Goal: Book appointment/travel/reservation

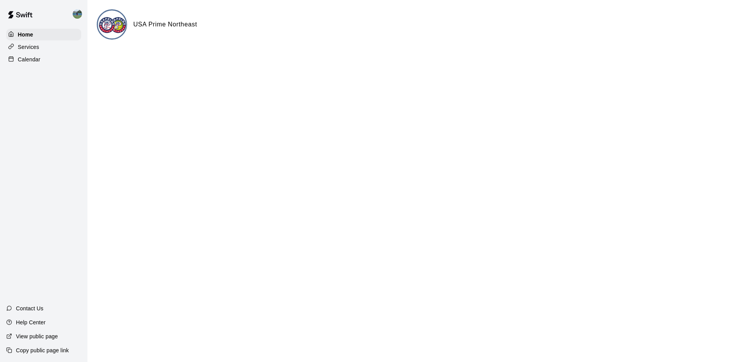
click at [51, 59] on div "Calendar" at bounding box center [43, 60] width 75 height 12
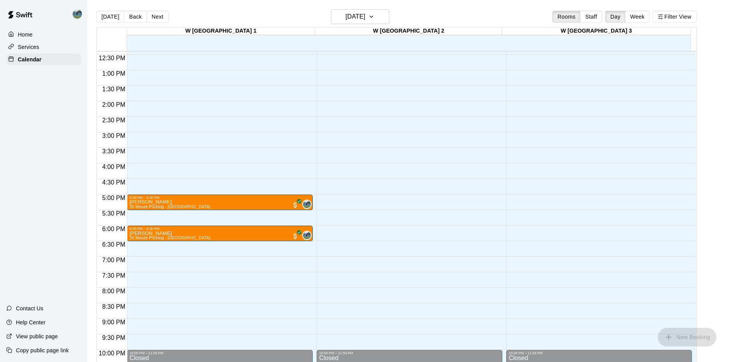
scroll to position [393, 0]
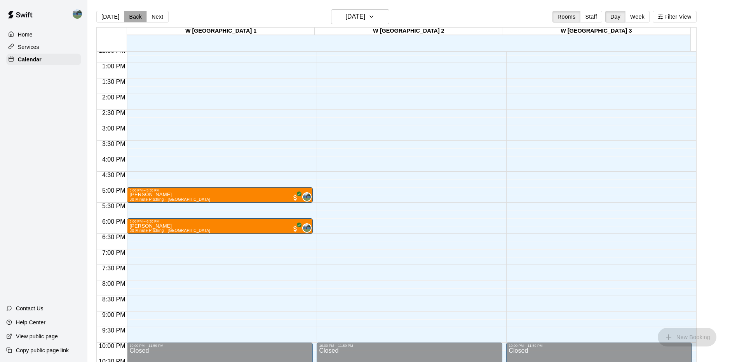
click at [137, 22] on button "Back" at bounding box center [135, 17] width 23 height 12
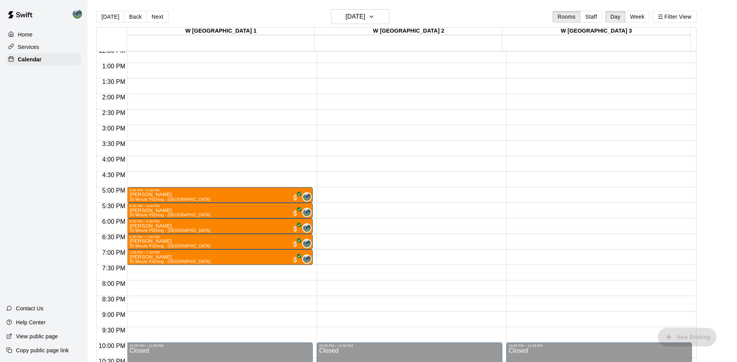
drag, startPoint x: 254, startPoint y: 196, endPoint x: 240, endPoint y: 197, distance: 13.6
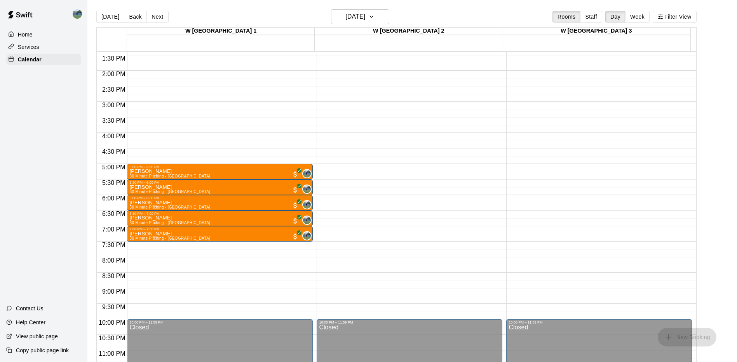
scroll to position [427, 0]
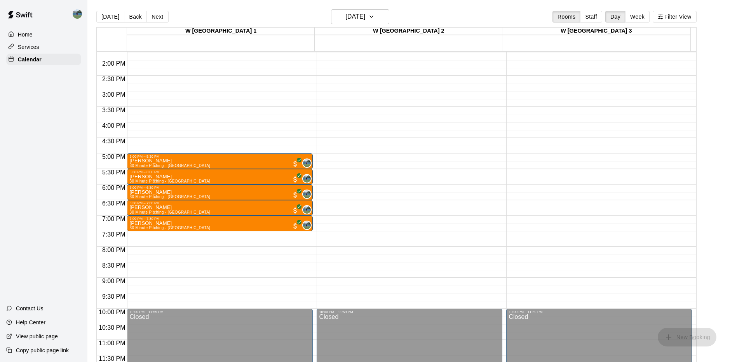
click at [241, 162] on div "[PERSON_NAME] 30 Minute Pitching - [GEOGRAPHIC_DATA] 0" at bounding box center [219, 339] width 181 height 362
click at [236, 162] on div "[PERSON_NAME] 30 Minute Pitching - [GEOGRAPHIC_DATA] 0" at bounding box center [219, 339] width 181 height 362
click at [228, 174] on div "5:30 PM – 6:00 PM [PERSON_NAME] 30 Minute Pitching - [GEOGRAPHIC_DATA] 0" at bounding box center [220, 177] width 186 height 16
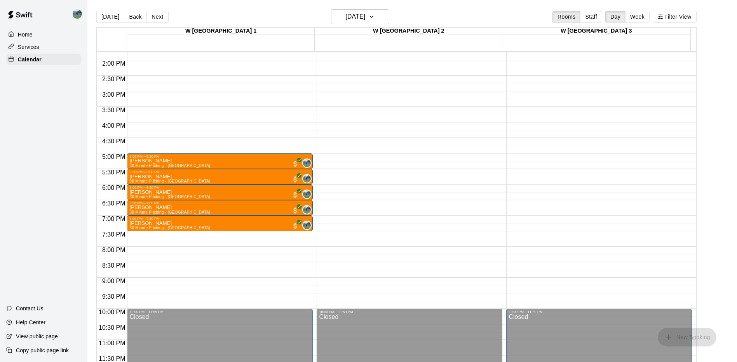
click at [303, 160] on img "Andrew Hoffman" at bounding box center [307, 163] width 8 height 8
click at [155, 20] on button "Next" at bounding box center [157, 17] width 22 height 12
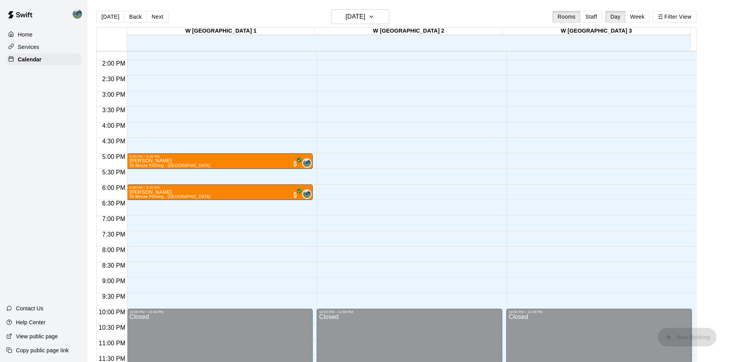
click at [228, 160] on div "[PERSON_NAME] 30 Minute Pitching - [GEOGRAPHIC_DATA] 0" at bounding box center [219, 339] width 181 height 362
click at [130, 14] on button "Back" at bounding box center [135, 17] width 23 height 12
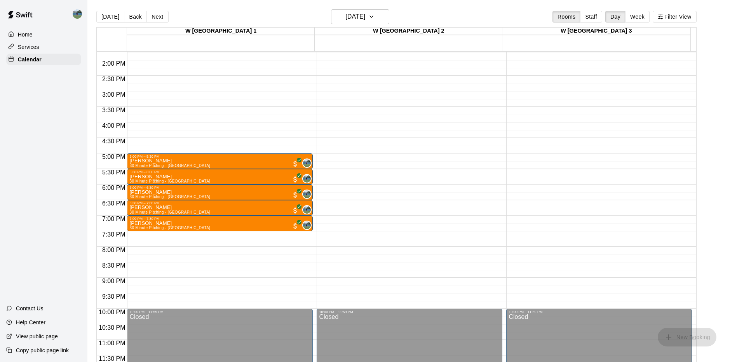
click at [222, 166] on div "[PERSON_NAME] 30 Minute Pitching - [GEOGRAPHIC_DATA] 0" at bounding box center [219, 339] width 181 height 362
click at [208, 176] on div "[PERSON_NAME] 30 Minute Pitching - [GEOGRAPHIC_DATA] 0" at bounding box center [219, 355] width 181 height 362
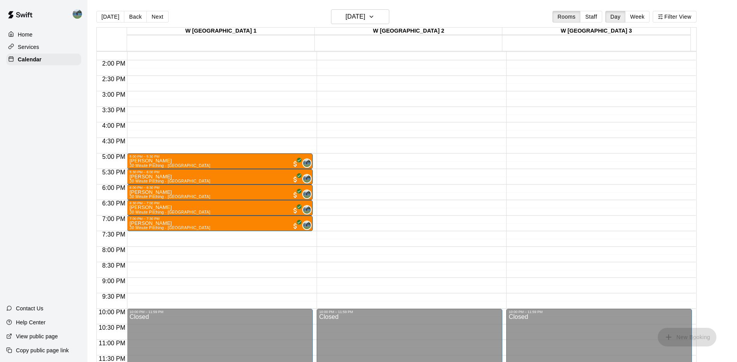
click at [210, 158] on div "5:00 PM – 5:30 PM [PERSON_NAME] 30 Minute Pitching - [GEOGRAPHIC_DATA] 0" at bounding box center [220, 161] width 186 height 16
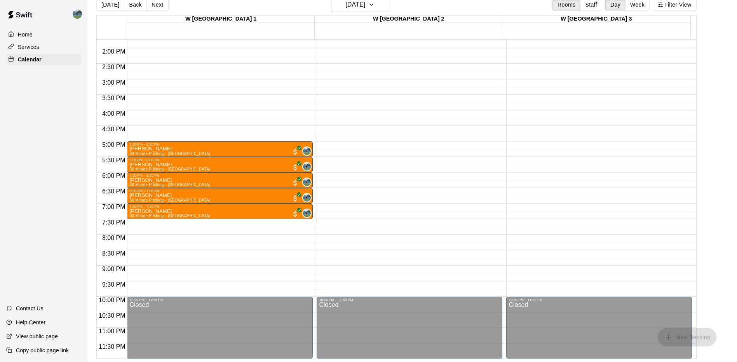
scroll to position [12, 0]
